Goal: Find specific page/section: Find specific page/section

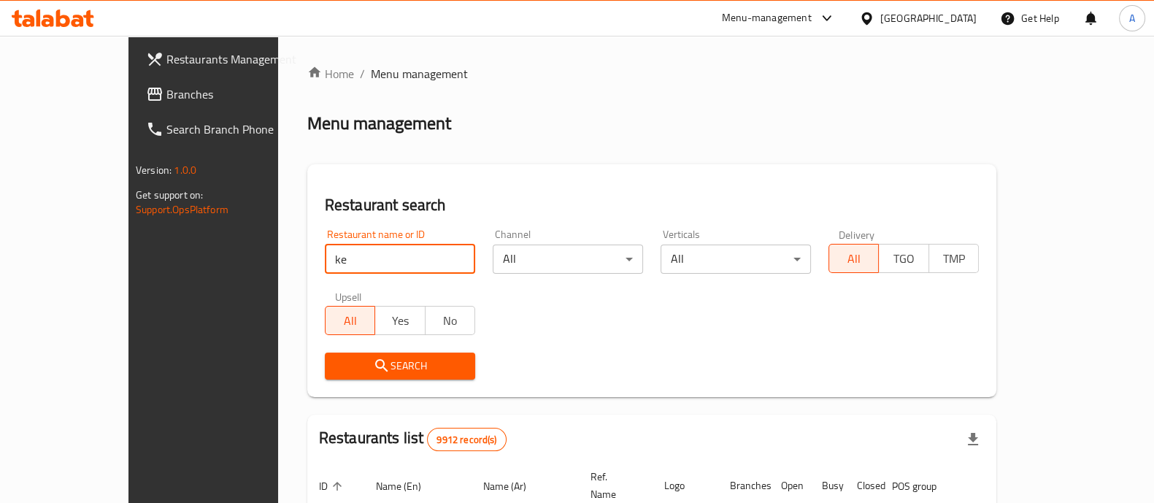
type input "k"
type input "kabab factory"
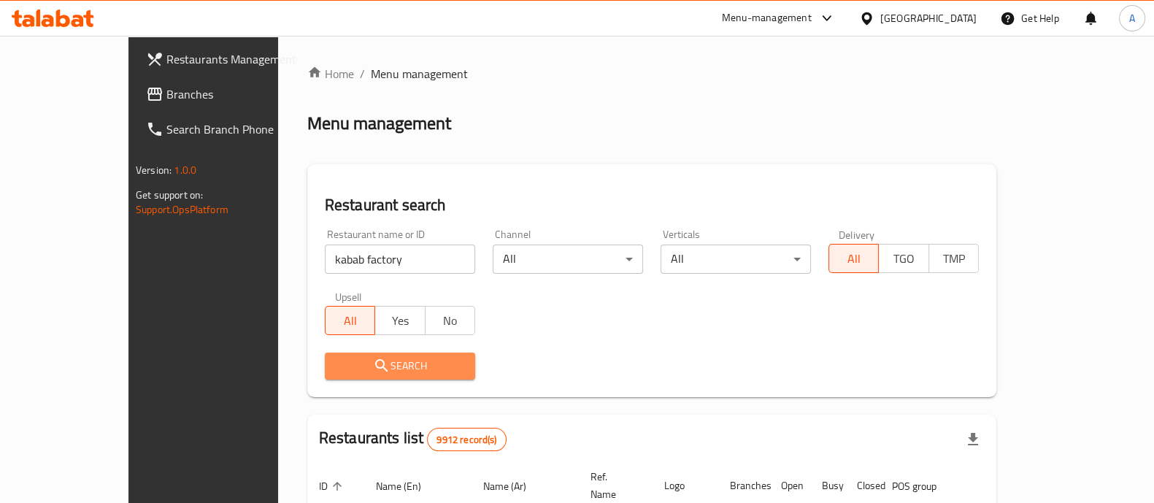
click at [343, 364] on span "Search" at bounding box center [399, 366] width 127 height 18
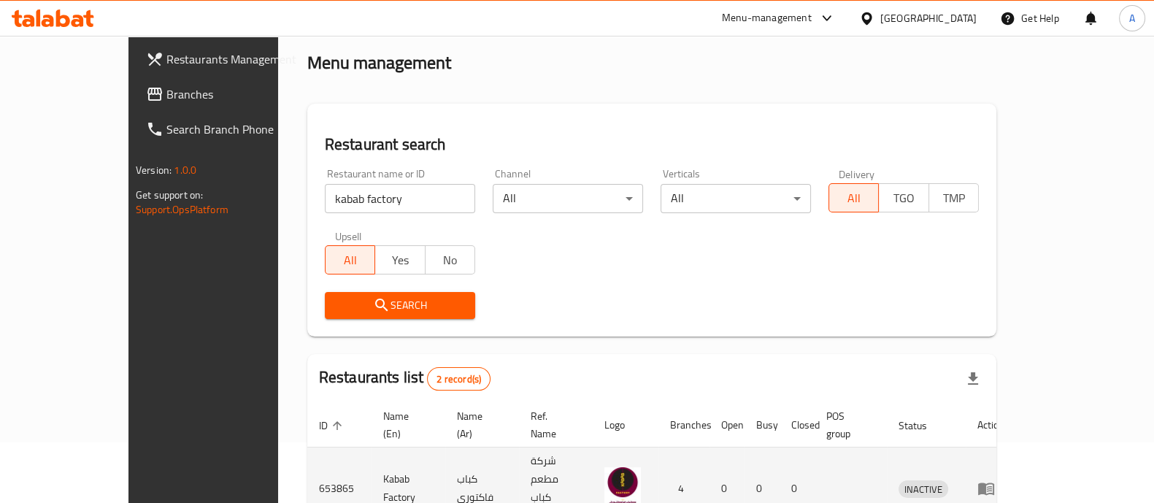
scroll to position [171, 0]
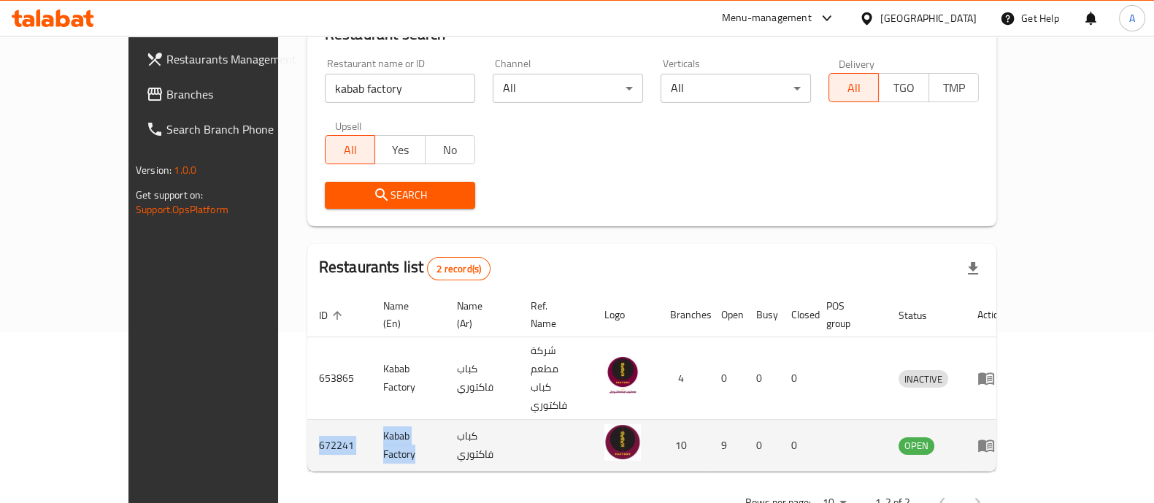
drag, startPoint x: 365, startPoint y: 399, endPoint x: 225, endPoint y: 402, distance: 139.4
click at [307, 420] on tr "672241 Kabab Factory كباب فاكتوري 10 9 0 0 OPEN" at bounding box center [661, 446] width 709 height 52
copy tr "672241 Kabab Factory"
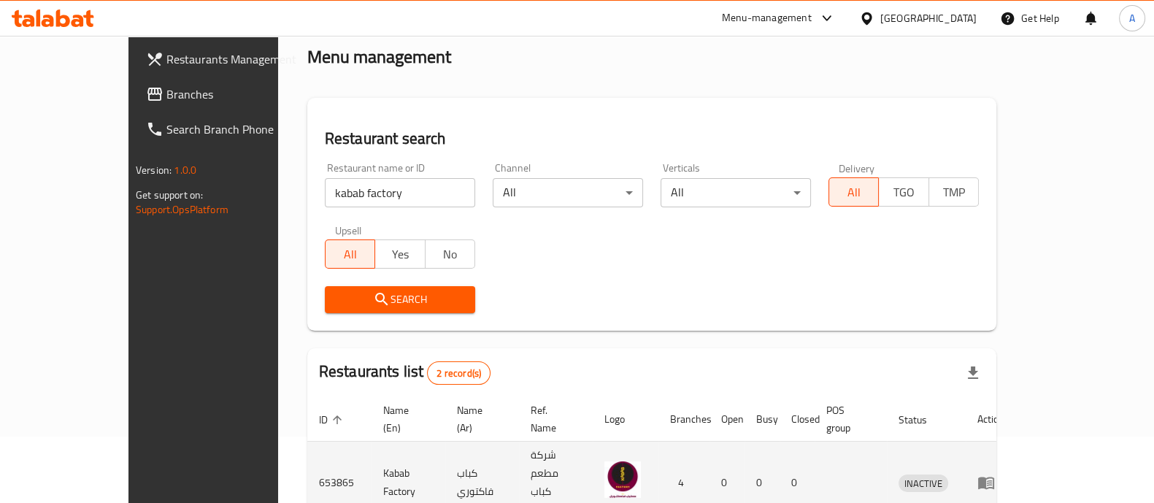
scroll to position [0, 0]
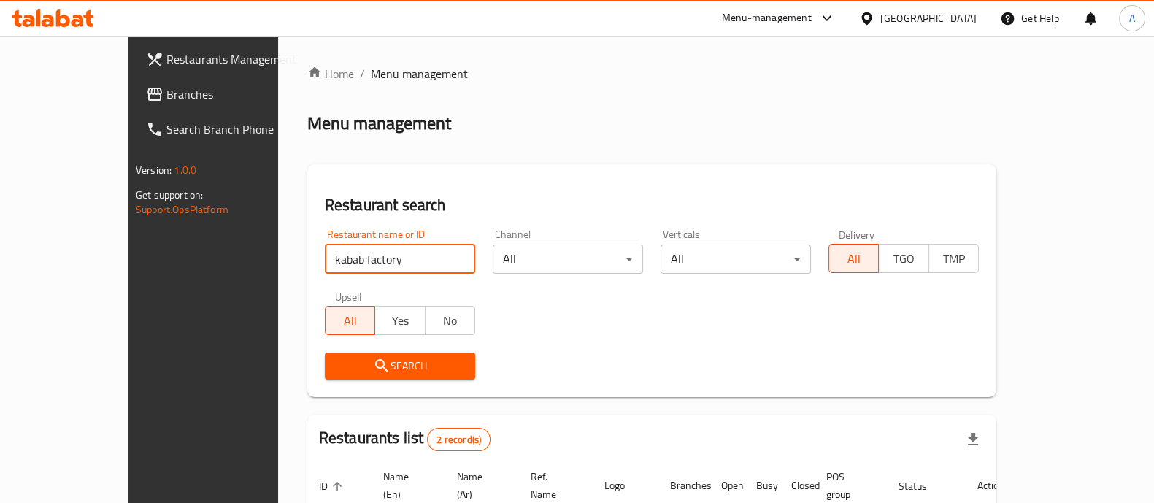
drag, startPoint x: 328, startPoint y: 248, endPoint x: 250, endPoint y: 257, distance: 77.8
click at [325, 257] on input "kabab factory" at bounding box center [400, 258] width 150 height 29
click at [373, 359] on icon "submit" at bounding box center [382, 366] width 18 height 18
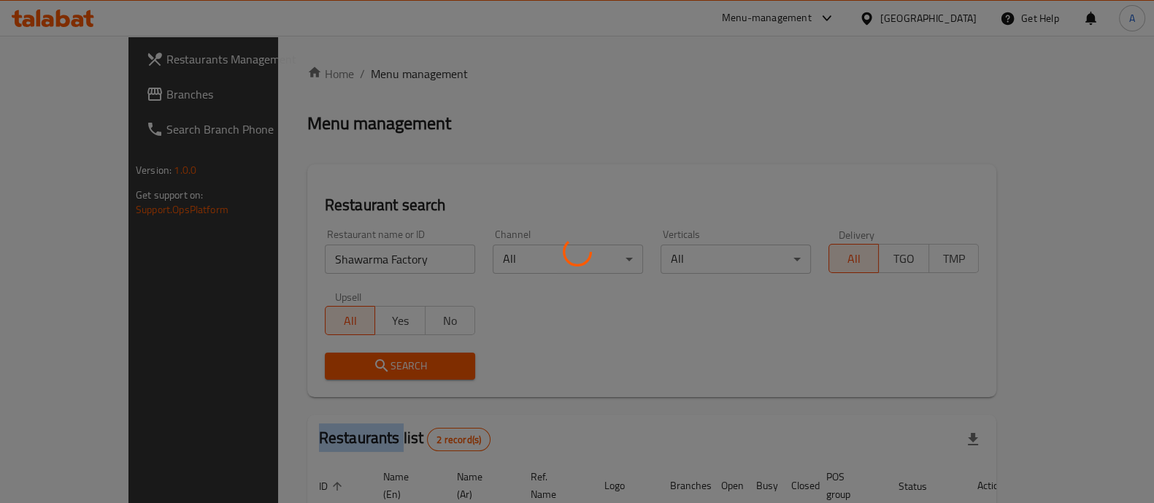
click at [321, 359] on div at bounding box center [577, 251] width 1154 height 503
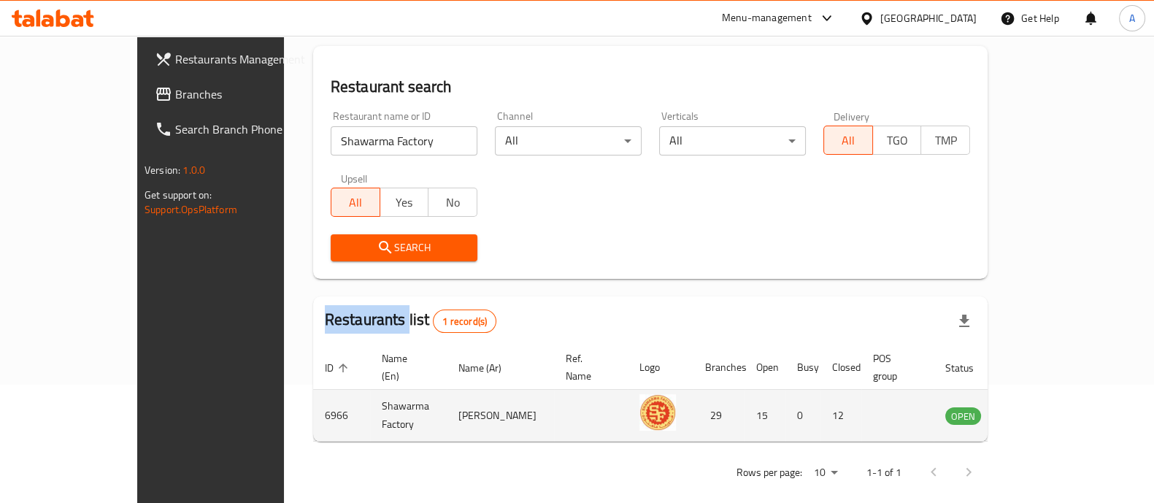
scroll to position [119, 0]
click at [370, 399] on td "Shawarma Factory" at bounding box center [408, 415] width 77 height 52
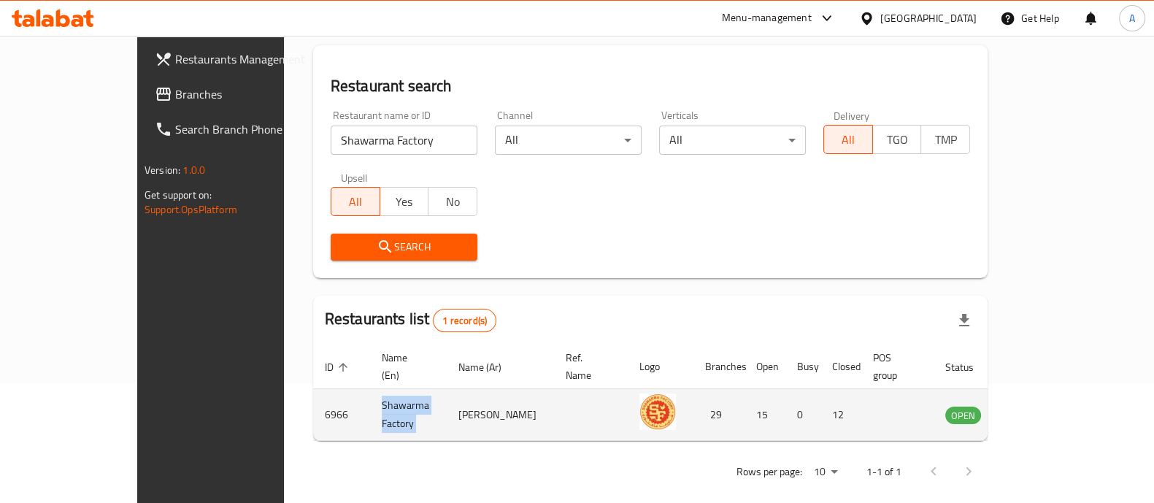
click at [370, 399] on td "Shawarma Factory" at bounding box center [408, 415] width 77 height 52
copy td "Shawarma Factory"
click at [313, 398] on td "6966" at bounding box center [341, 415] width 57 height 52
copy td "6966"
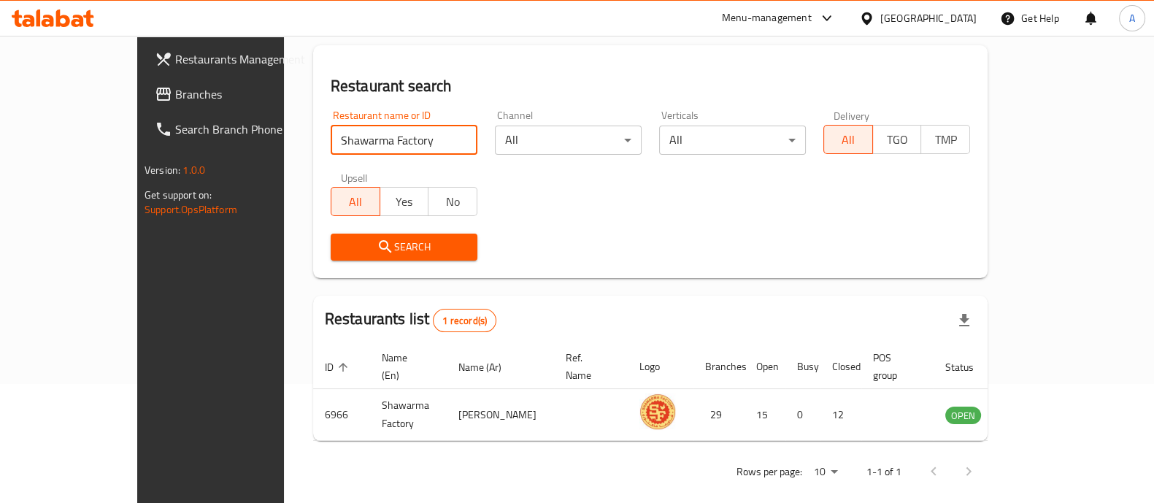
drag, startPoint x: 336, startPoint y: 147, endPoint x: 242, endPoint y: 139, distance: 93.8
click at [331, 144] on input "Shawarma Factory" at bounding box center [404, 140] width 147 height 29
type input "vapiano"
click at [380, 248] on span "Search" at bounding box center [403, 247] width 123 height 18
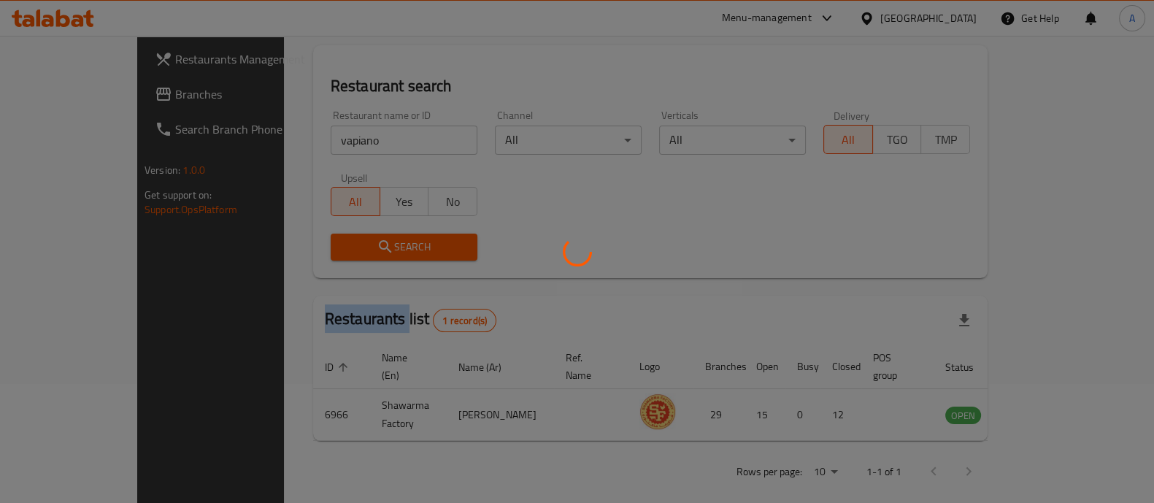
click at [380, 247] on div at bounding box center [577, 251] width 1154 height 503
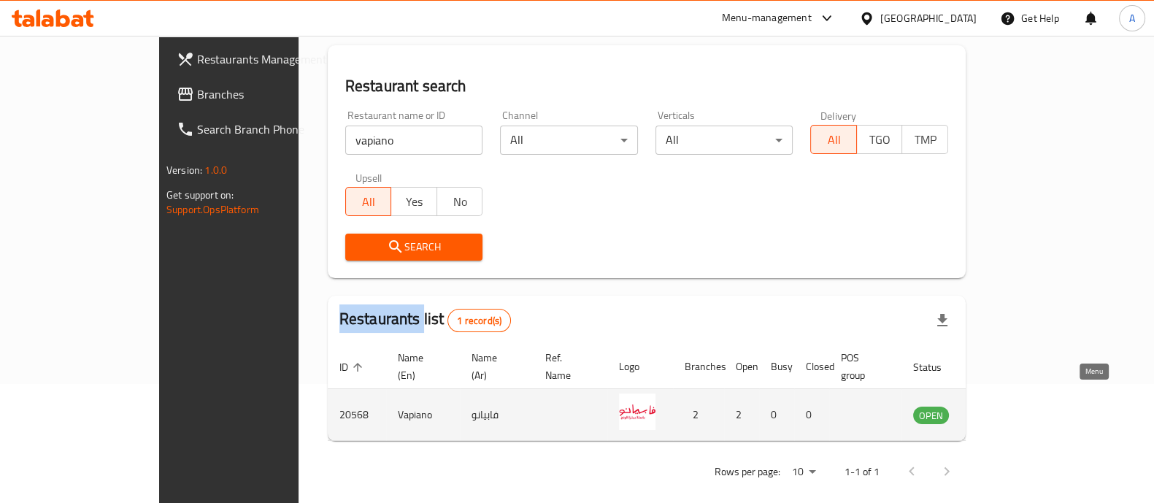
click at [1007, 406] on icon "enhanced table" at bounding box center [999, 415] width 18 height 18
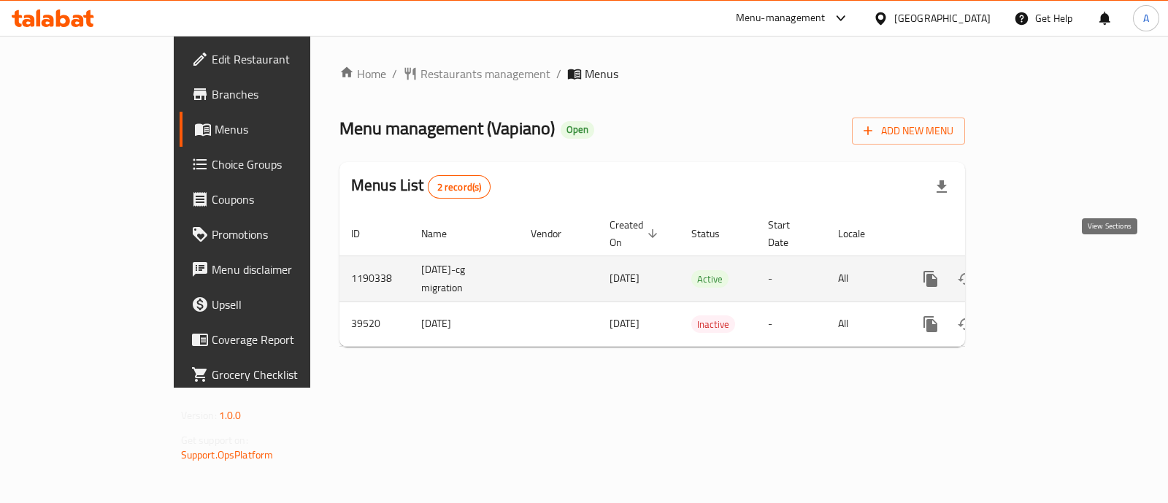
click at [1042, 272] on icon "enhanced table" at bounding box center [1035, 278] width 13 height 13
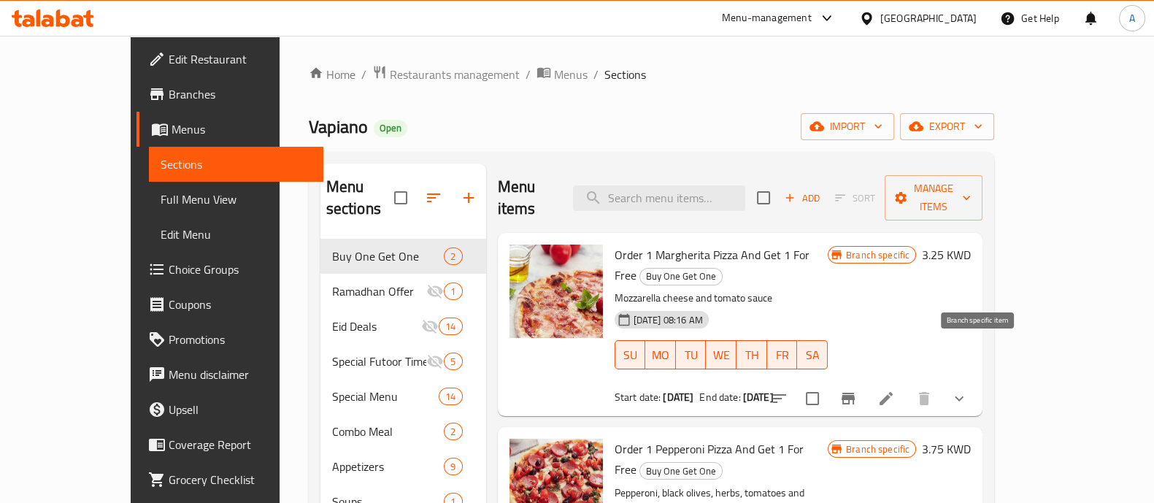
click at [857, 390] on icon "Branch-specific-item" at bounding box center [848, 399] width 18 height 18
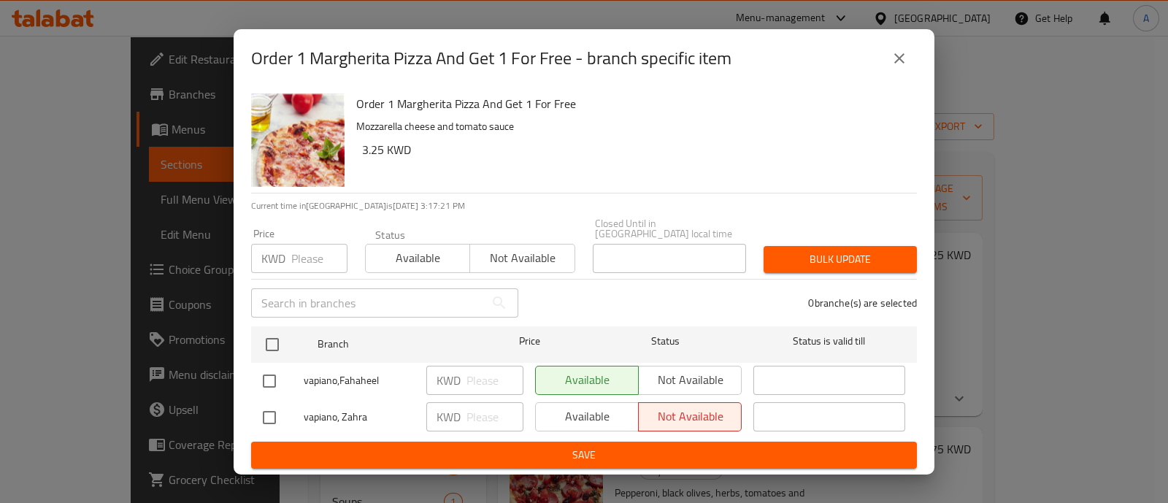
click at [895, 63] on icon "close" at bounding box center [899, 59] width 18 height 18
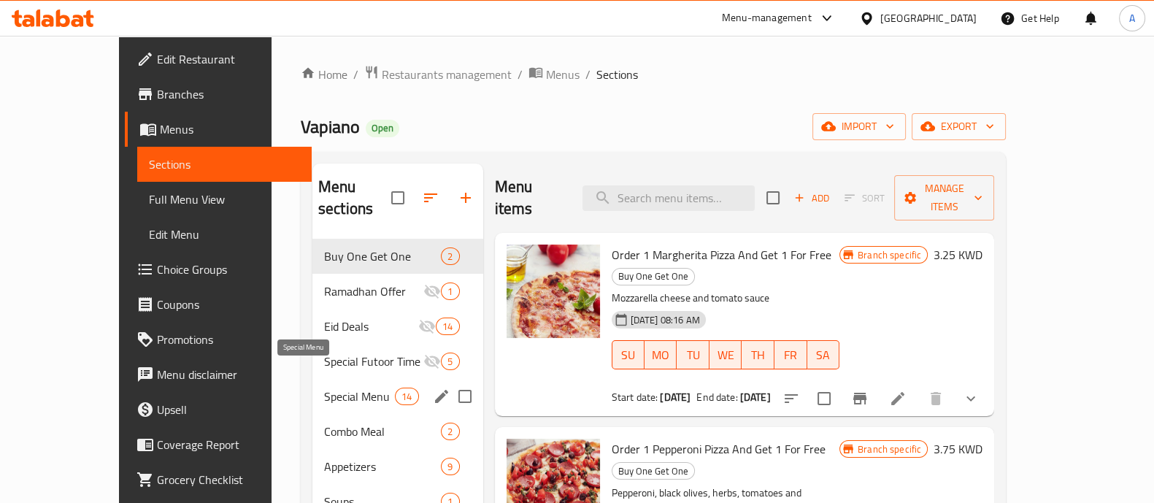
click at [324, 387] on span "Special Menu" at bounding box center [359, 396] width 71 height 18
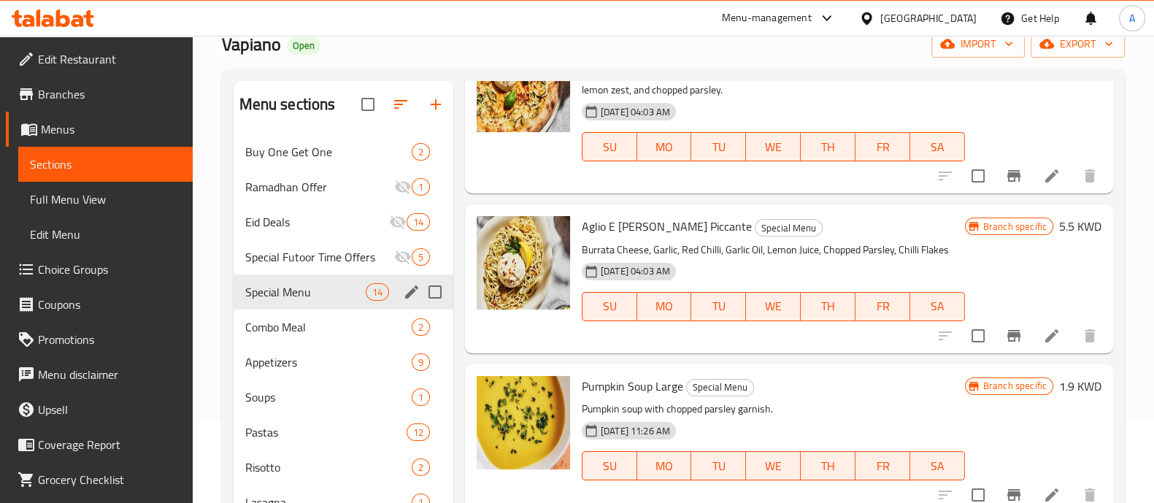
scroll to position [90, 0]
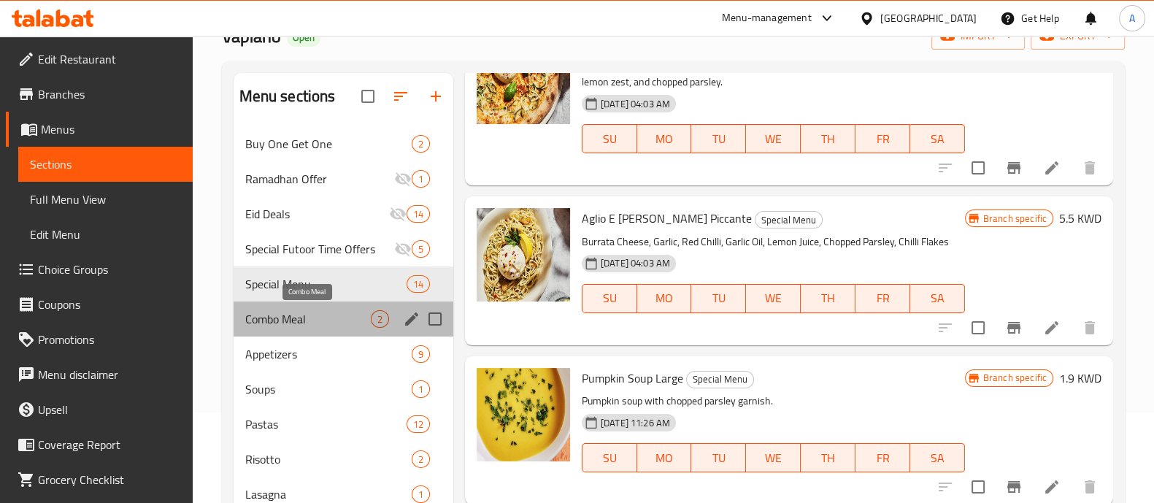
click at [342, 320] on span "Combo Meal" at bounding box center [308, 319] width 126 height 18
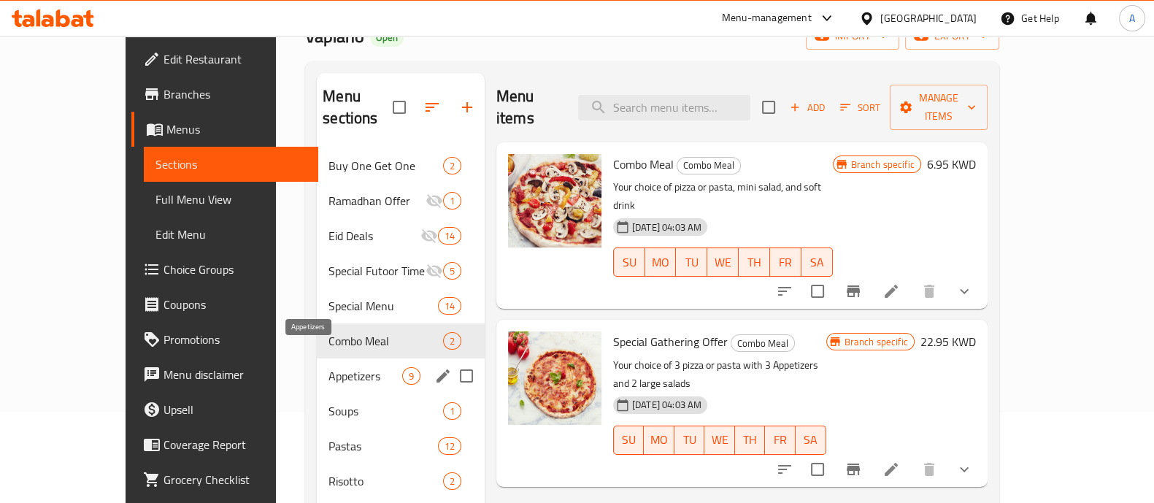
drag, startPoint x: 358, startPoint y: 350, endPoint x: 353, endPoint y: 372, distance: 23.0
click at [358, 367] on span "Appetizers" at bounding box center [364, 376] width 73 height 18
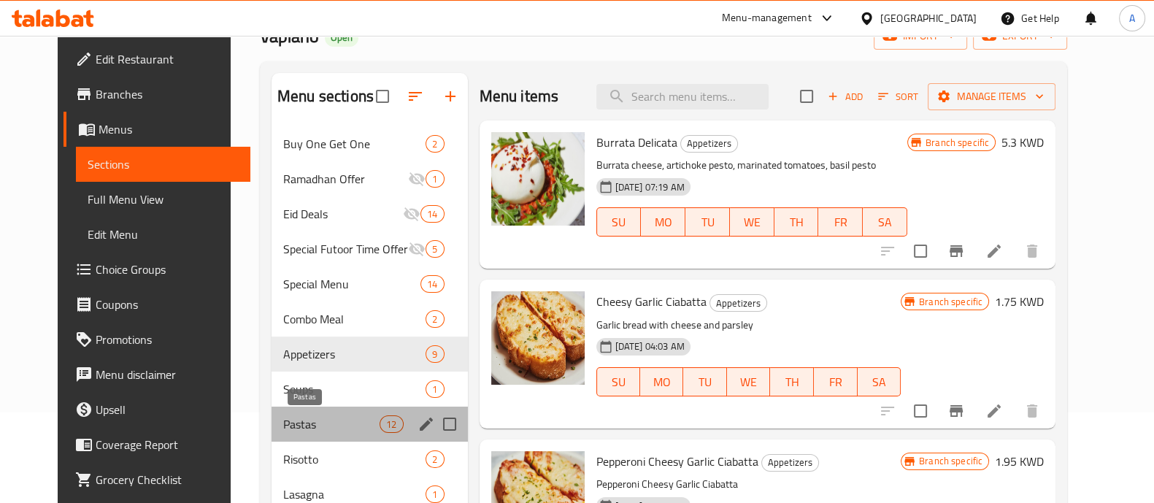
click at [325, 427] on span "Pastas" at bounding box center [331, 424] width 96 height 18
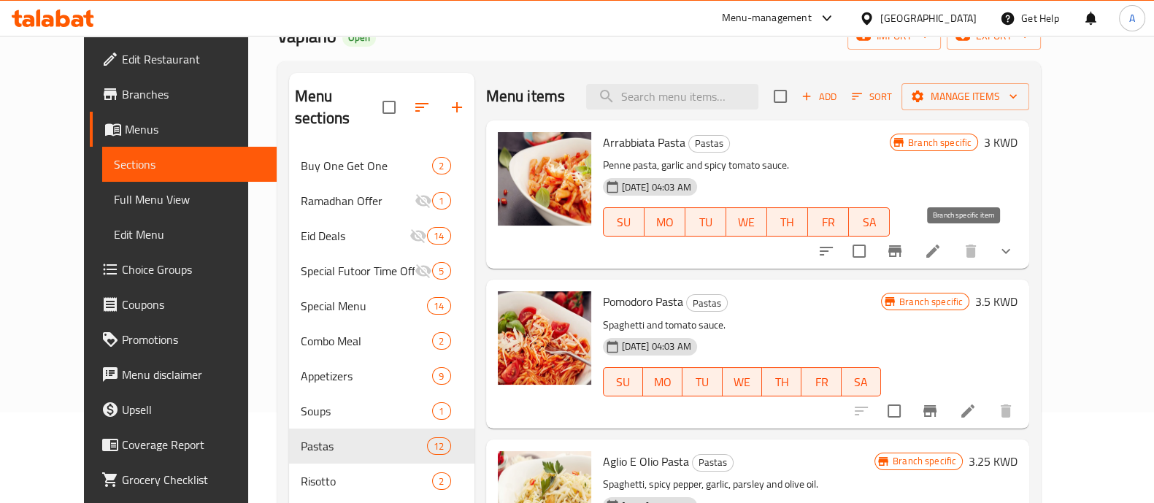
click at [903, 246] on icon "Branch-specific-item" at bounding box center [895, 251] width 18 height 18
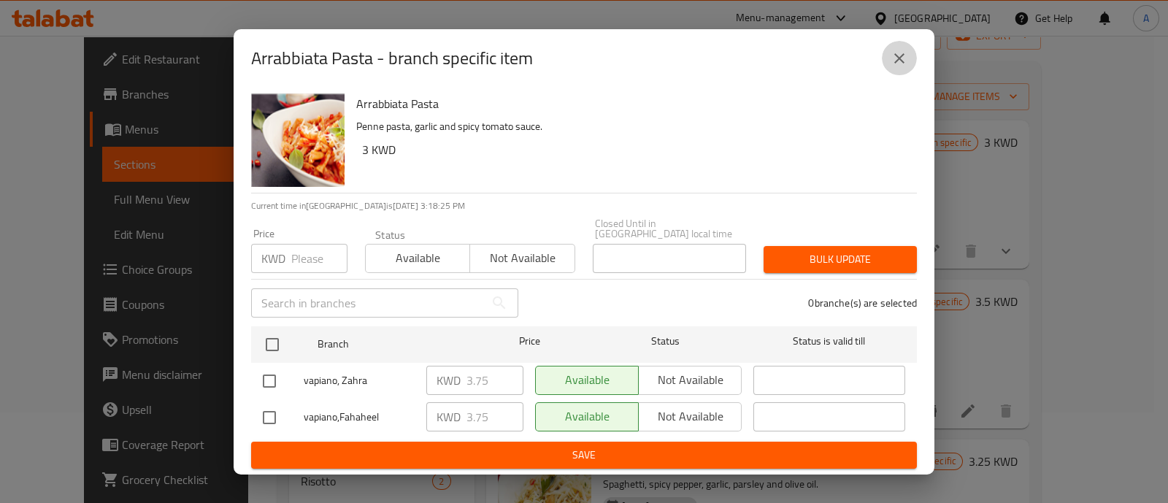
click at [895, 61] on icon "close" at bounding box center [899, 59] width 18 height 18
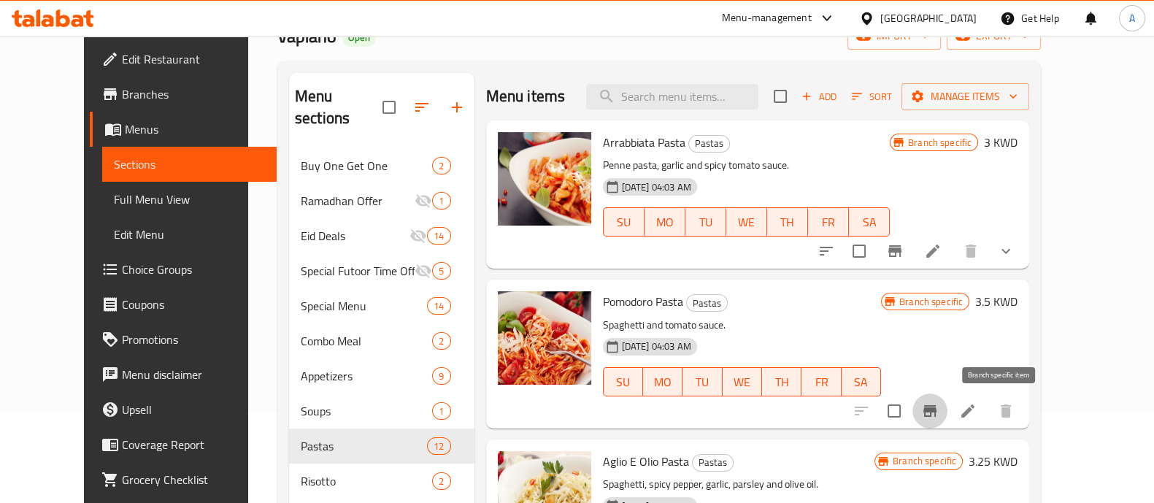
click at [936, 406] on icon "Branch-specific-item" at bounding box center [929, 411] width 13 height 12
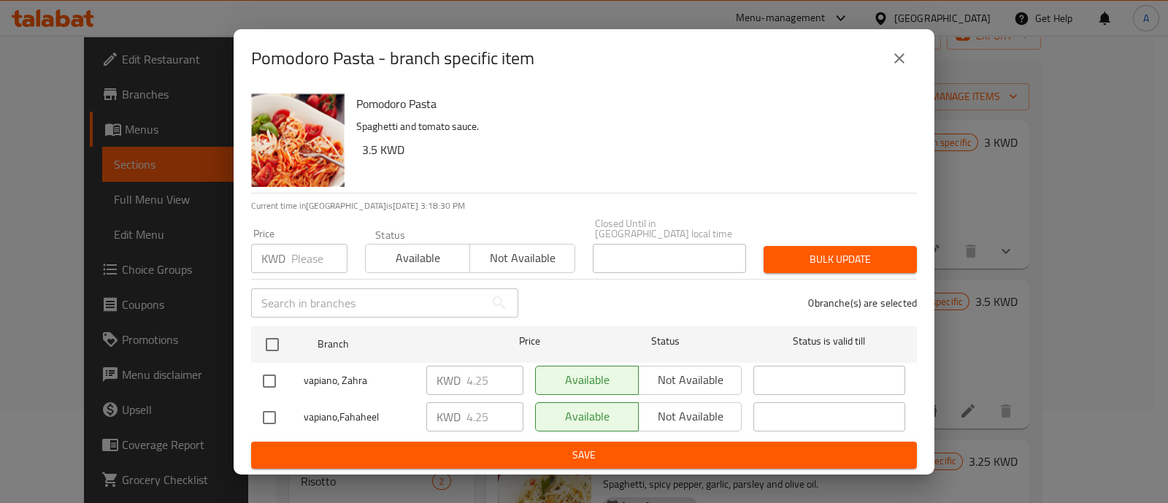
click at [905, 60] on icon "close" at bounding box center [899, 59] width 18 height 18
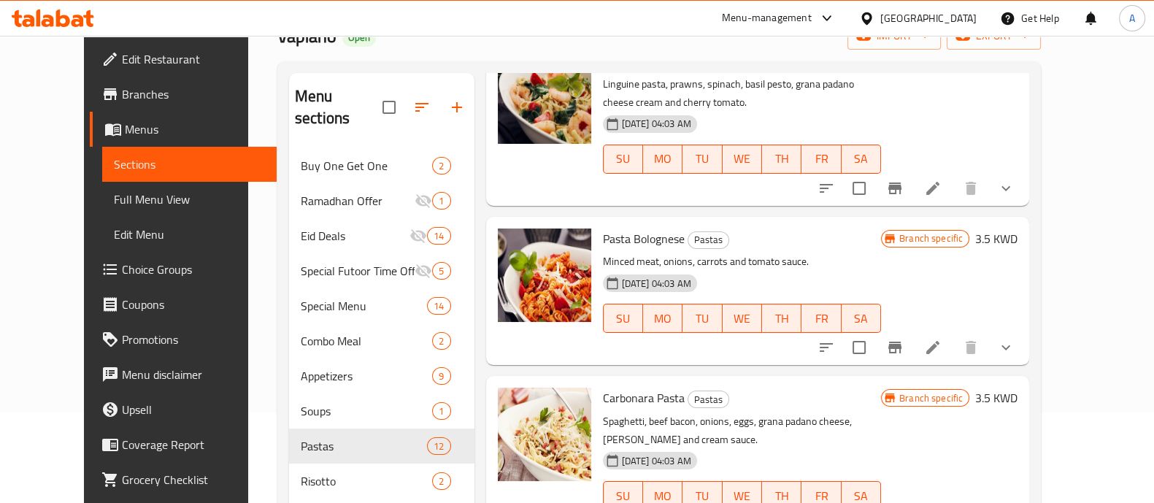
scroll to position [1257, 0]
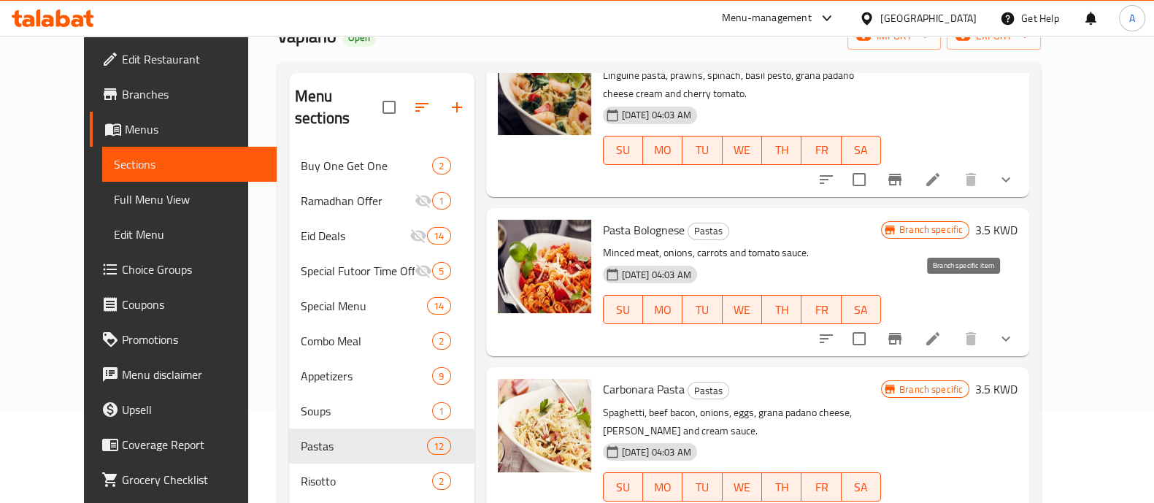
click at [901, 333] on icon "Branch-specific-item" at bounding box center [894, 339] width 13 height 12
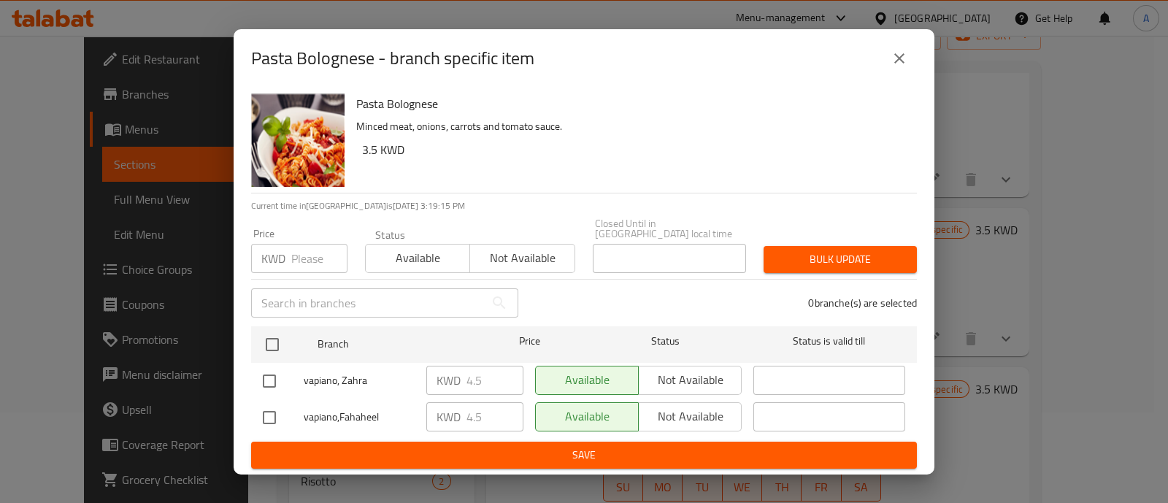
click at [894, 61] on icon "close" at bounding box center [899, 59] width 18 height 18
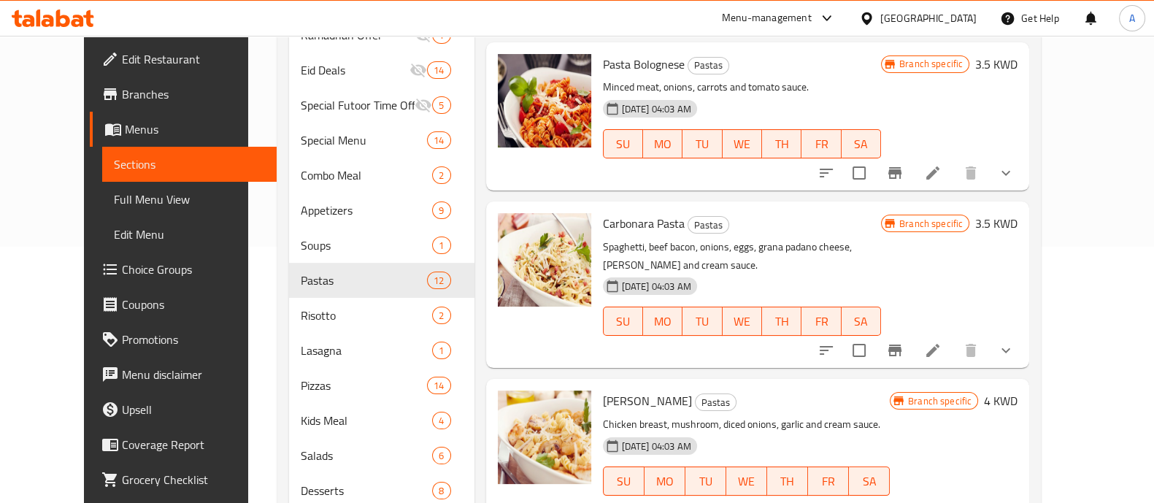
scroll to position [274, 0]
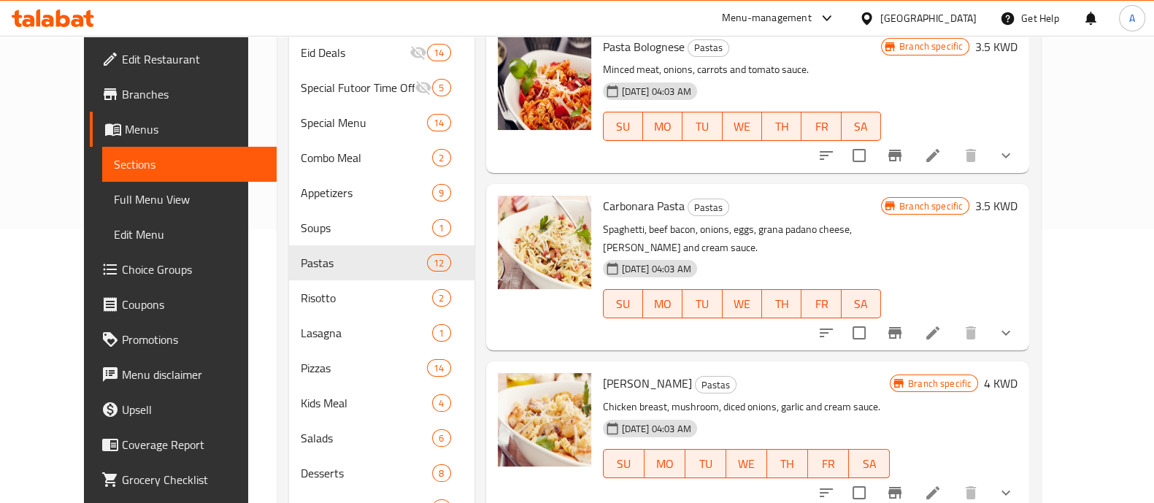
click at [901, 327] on icon "Branch-specific-item" at bounding box center [894, 333] width 13 height 12
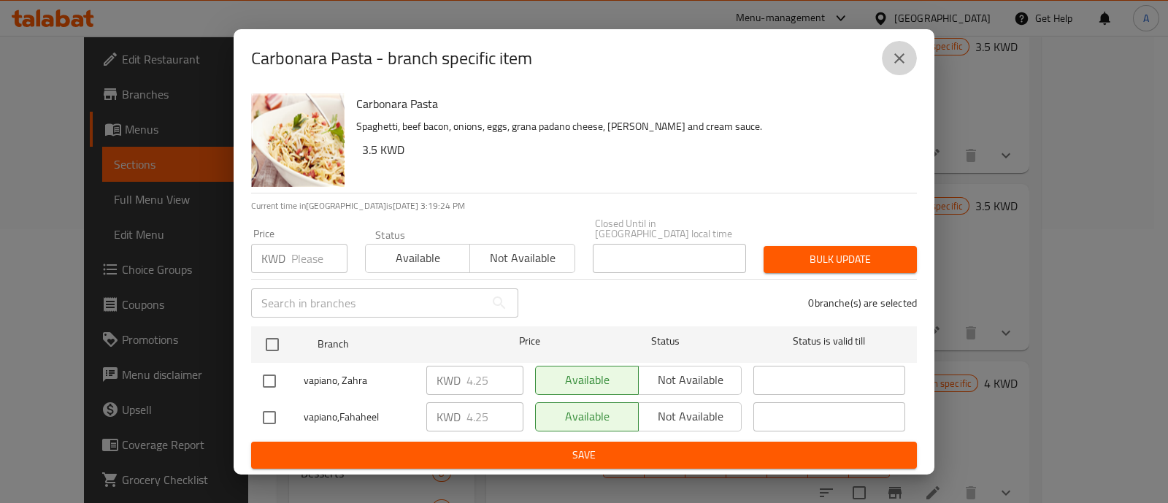
click at [905, 65] on icon "close" at bounding box center [899, 59] width 18 height 18
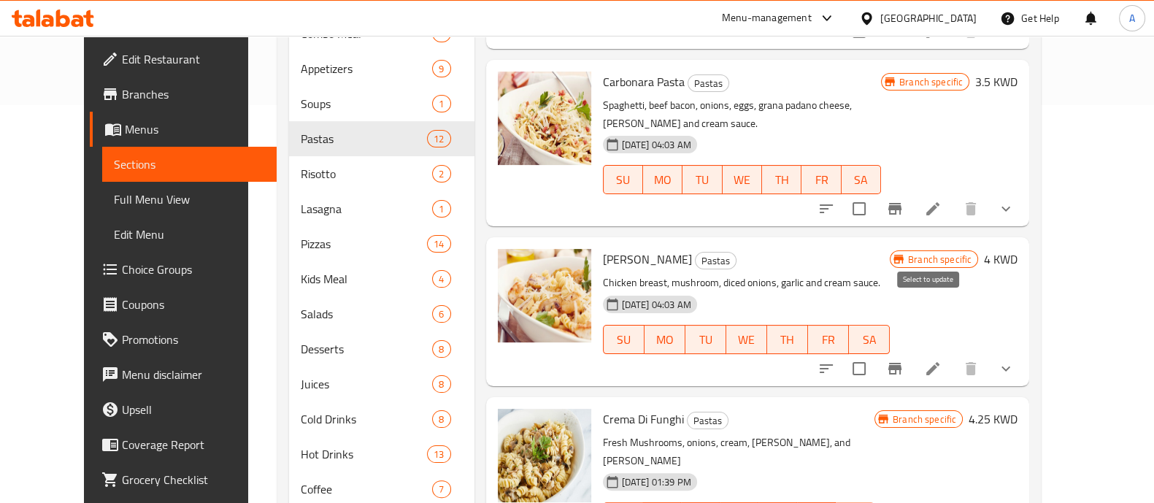
scroll to position [425, 0]
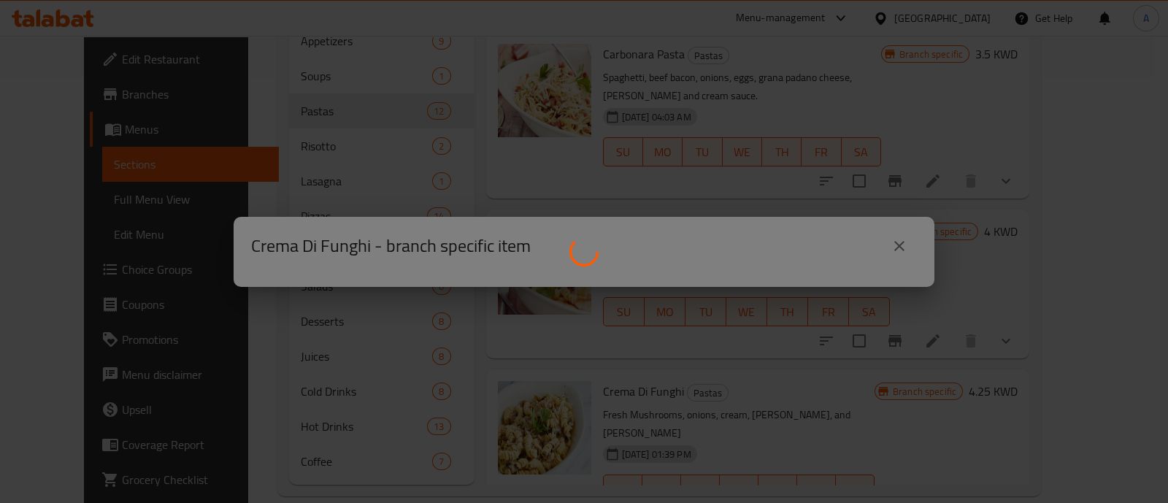
click at [898, 241] on div at bounding box center [584, 251] width 1168 height 503
click at [844, 131] on div at bounding box center [584, 251] width 1168 height 503
drag, startPoint x: 898, startPoint y: 247, endPoint x: 898, endPoint y: 257, distance: 10.2
click at [898, 249] on div at bounding box center [584, 251] width 1168 height 503
click at [806, 363] on div at bounding box center [584, 251] width 1168 height 503
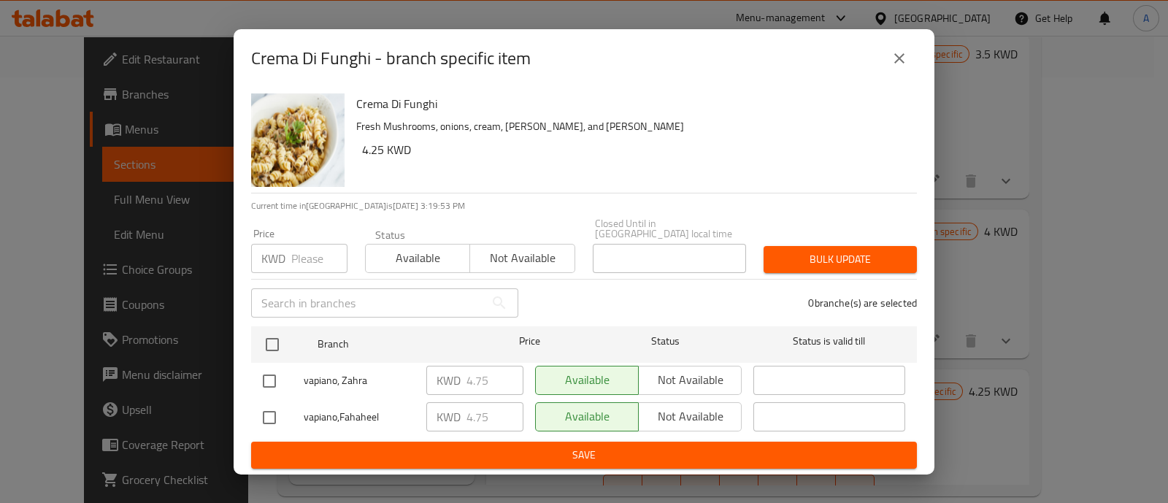
click at [901, 63] on icon "close" at bounding box center [899, 59] width 18 height 18
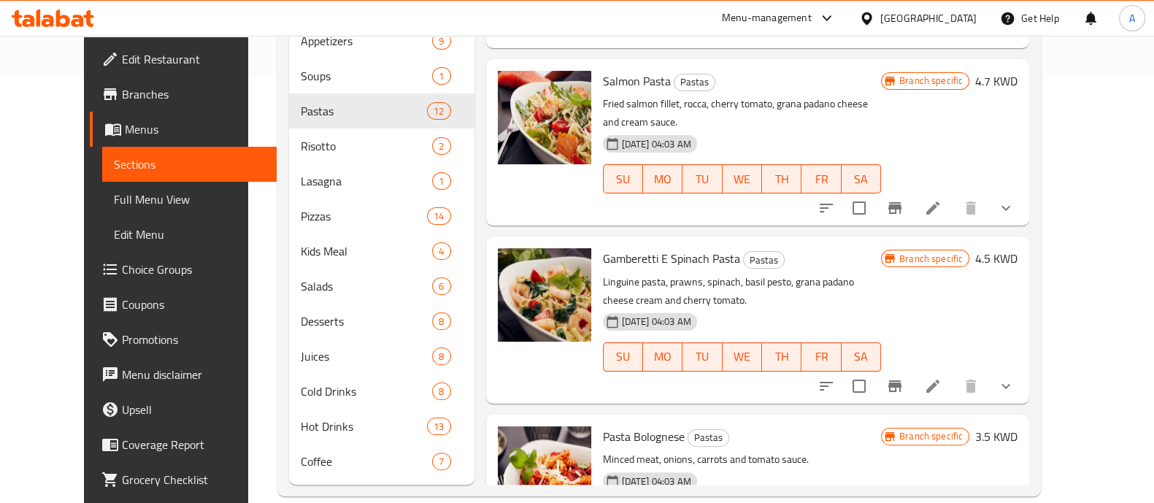
scroll to position [710, 0]
